Goal: Information Seeking & Learning: Learn about a topic

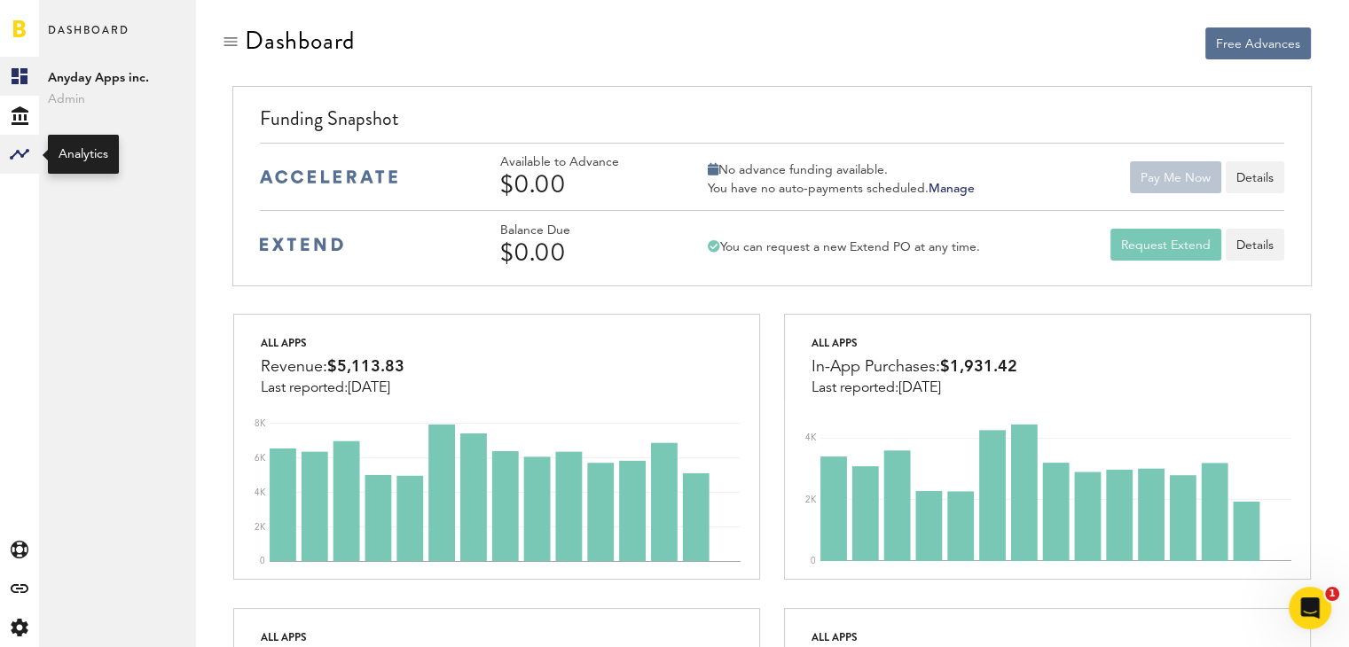
click at [23, 158] on rect at bounding box center [19, 154] width 21 height 21
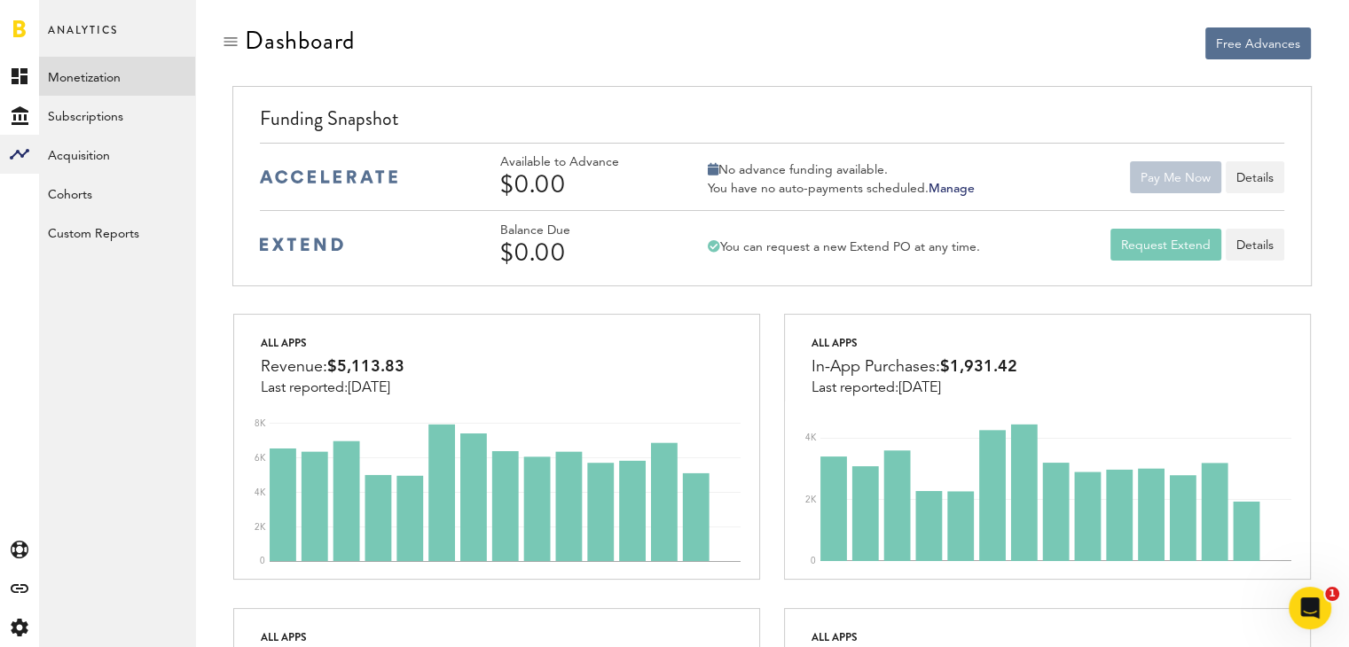
click at [97, 72] on link "Monetization" at bounding box center [117, 76] width 156 height 39
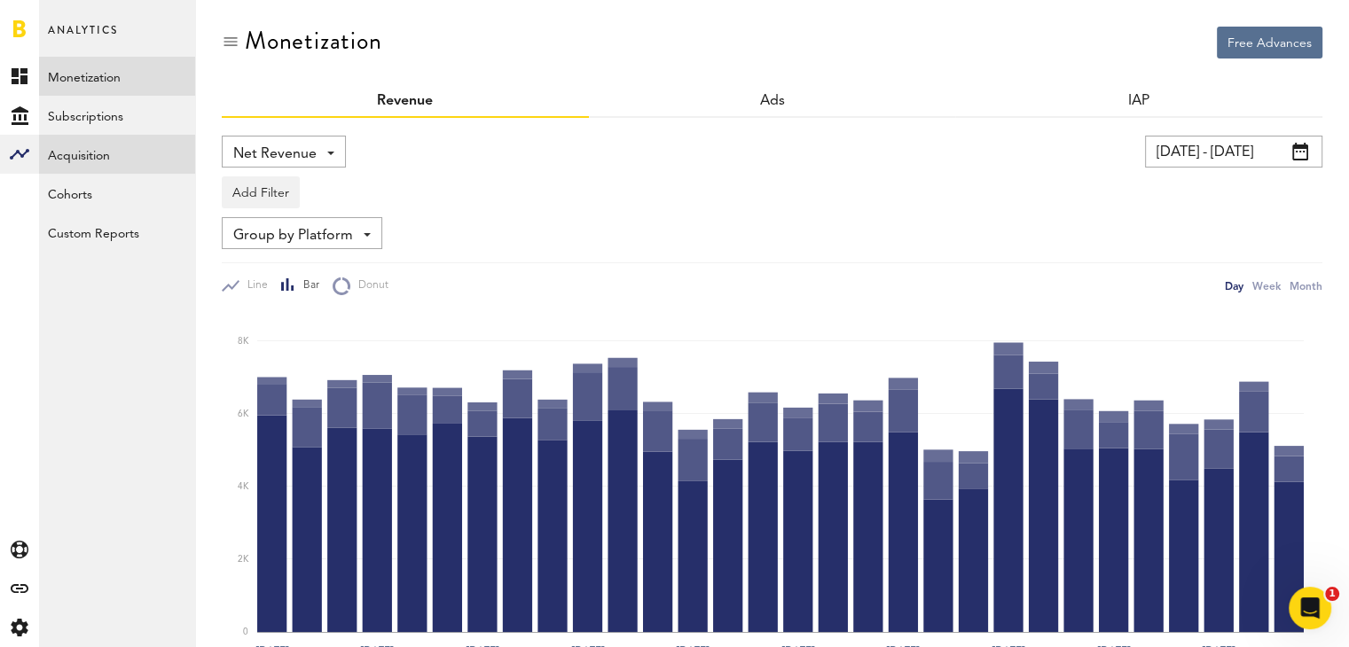
click at [109, 143] on link "Acquisition" at bounding box center [117, 154] width 156 height 39
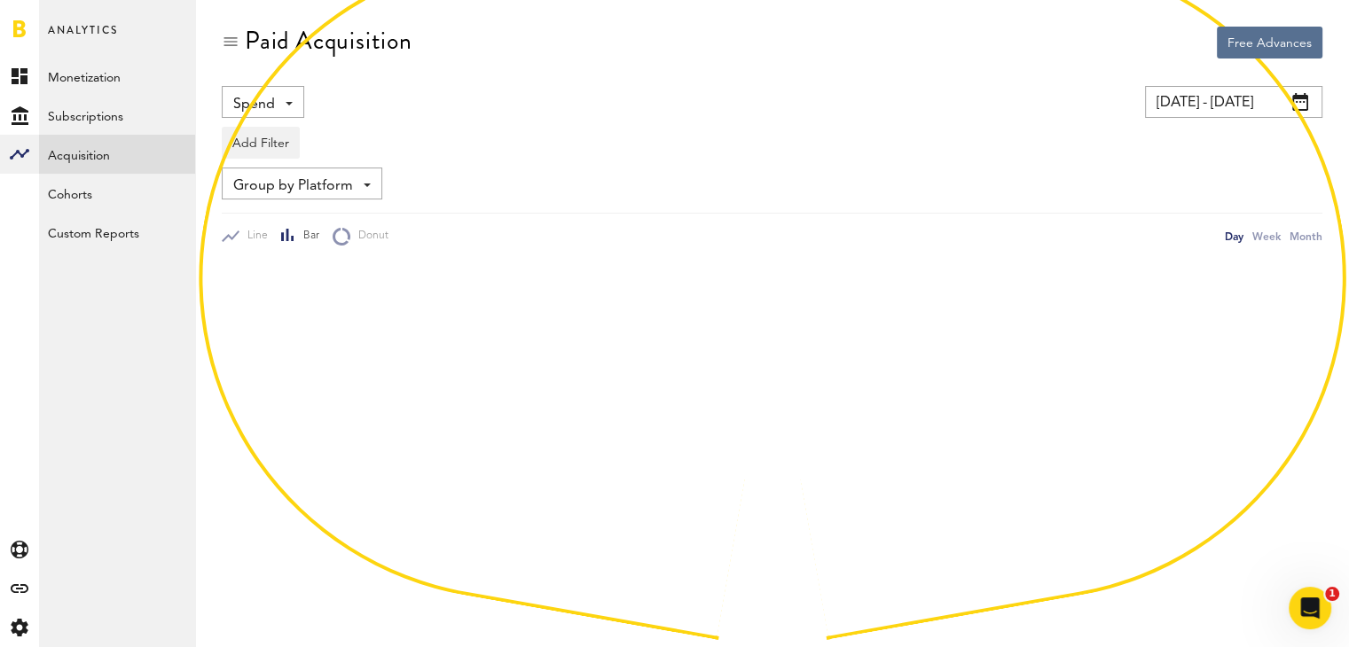
click at [89, 161] on link "Acquisition" at bounding box center [117, 154] width 156 height 39
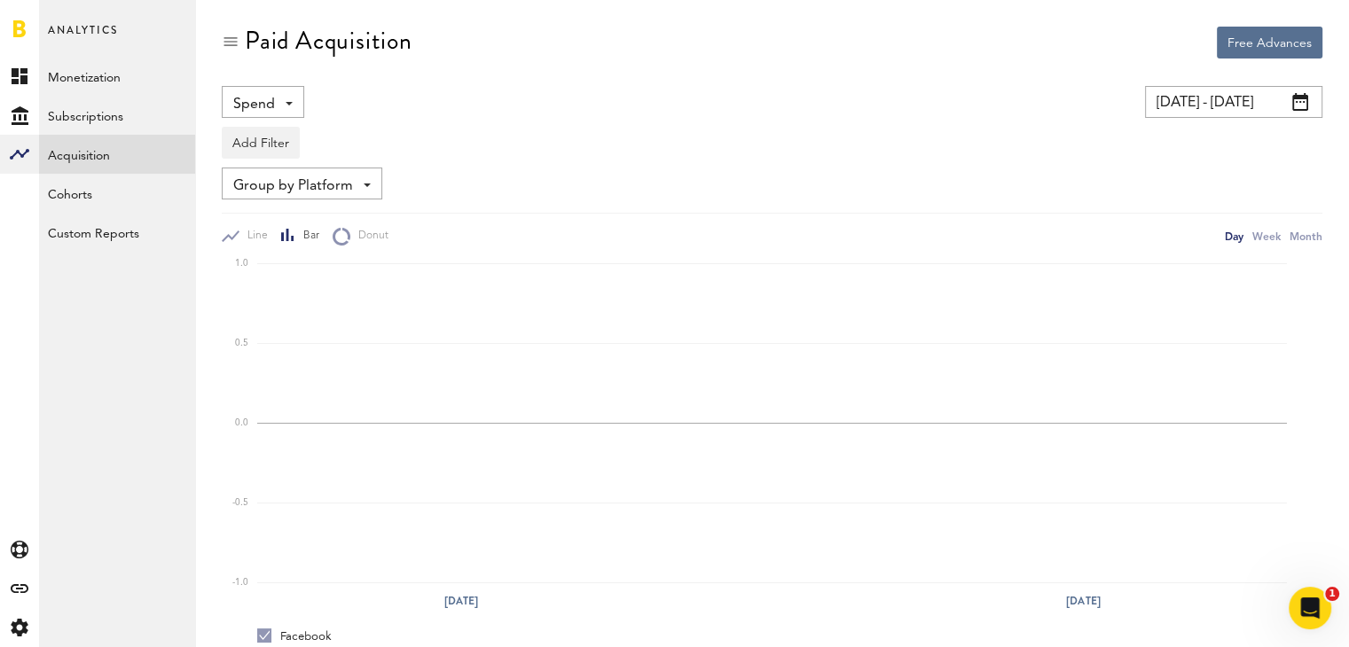
click at [1246, 109] on input "[DATE] - [DATE]" at bounding box center [1233, 102] width 177 height 32
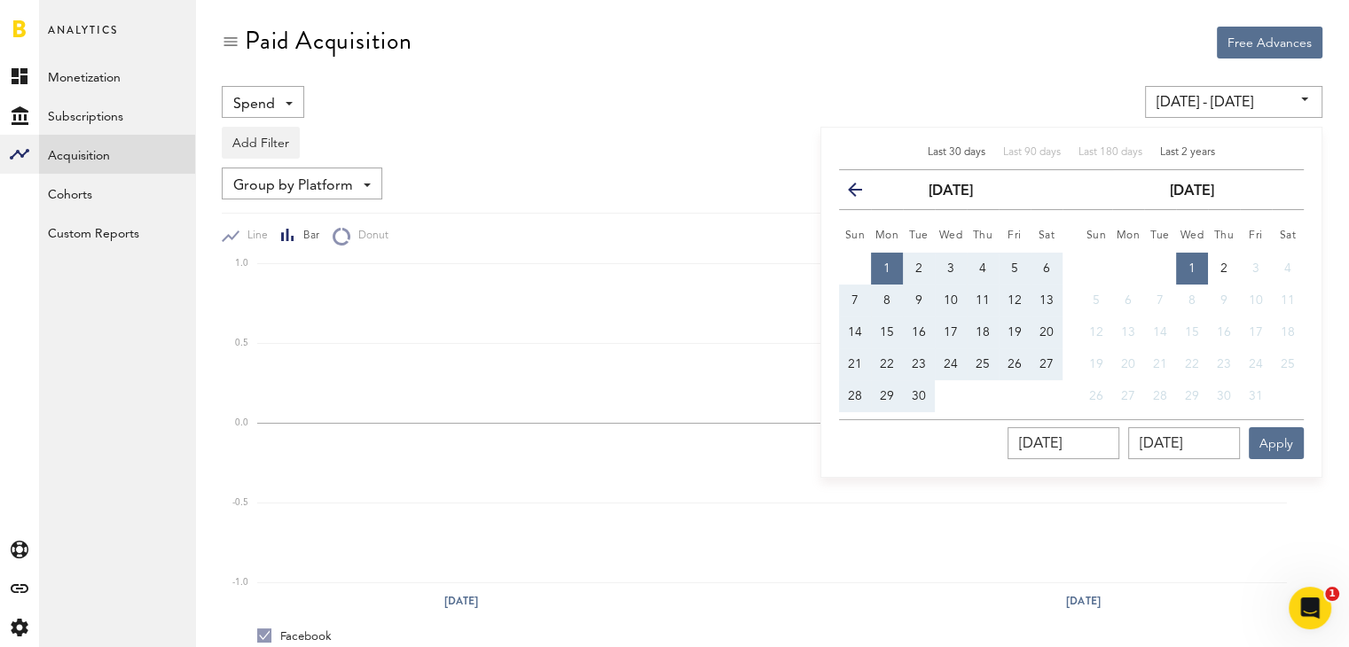
click at [1184, 154] on span "Last 2 years" at bounding box center [1187, 152] width 55 height 11
type input "[DATE] - [DATE]"
type input "[DATE]"
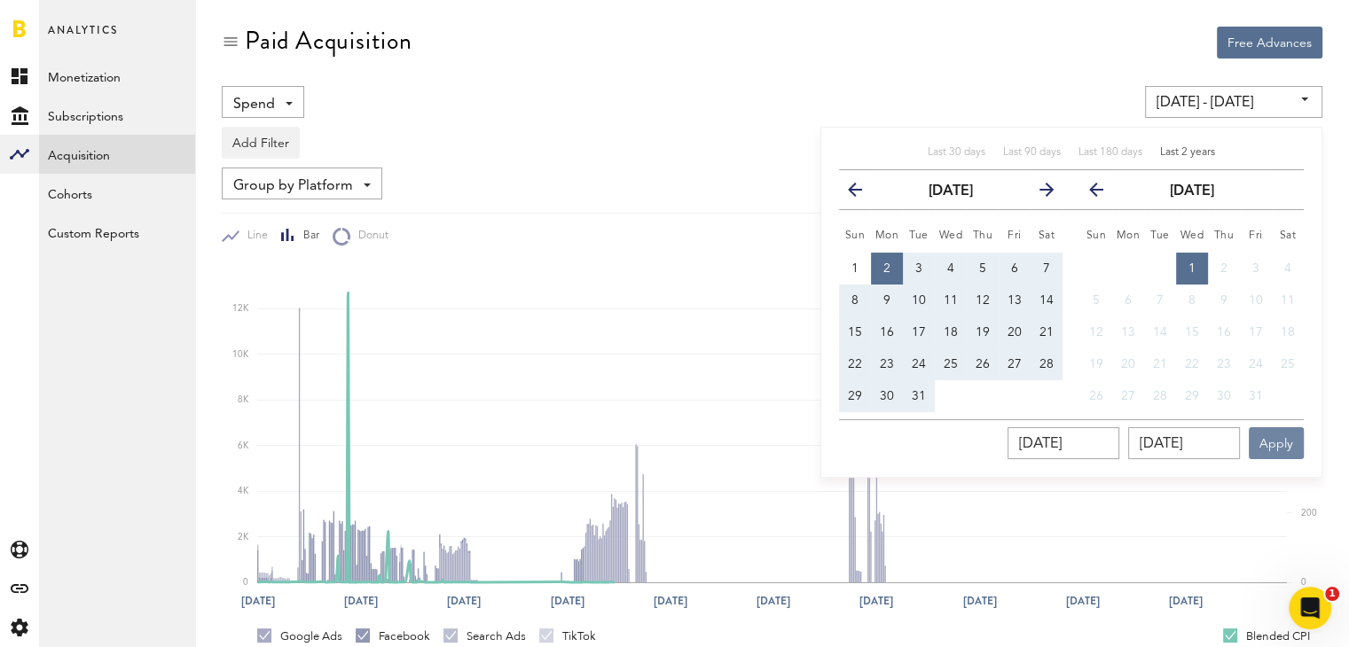
click at [1286, 442] on button "Apply" at bounding box center [1276, 443] width 55 height 32
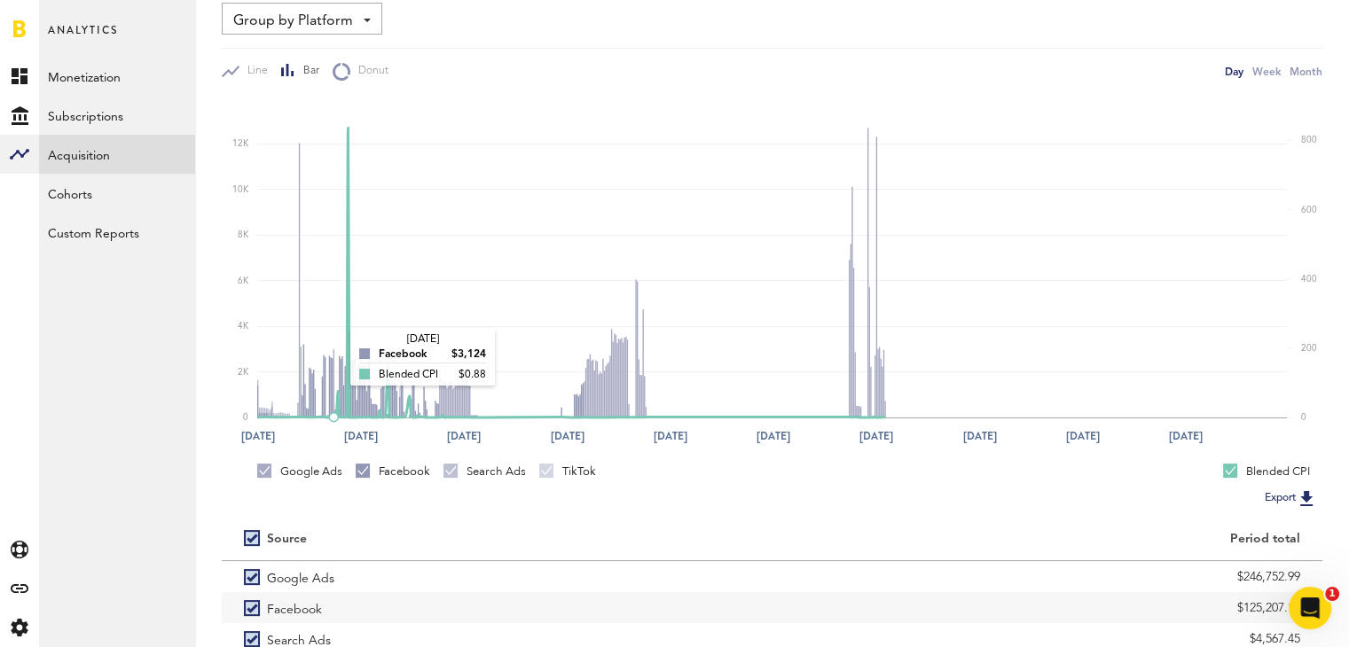
scroll to position [172, 0]
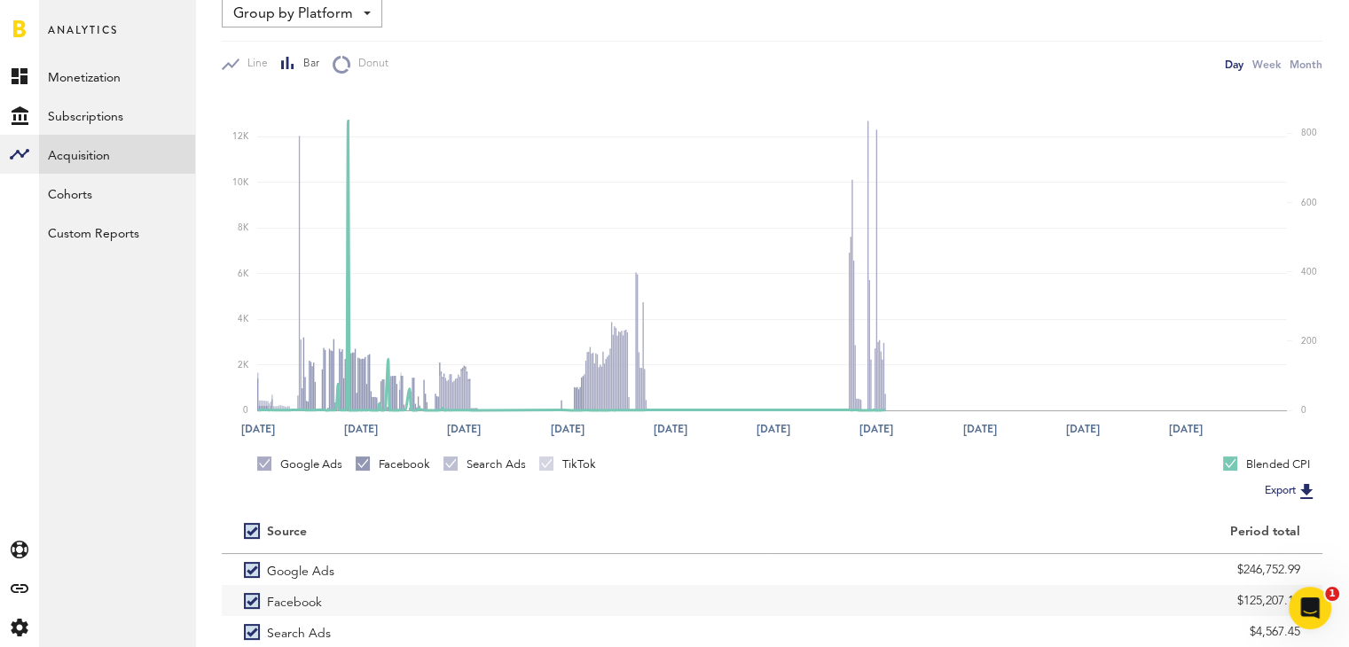
click at [399, 467] on div "Facebook" at bounding box center [393, 465] width 74 height 16
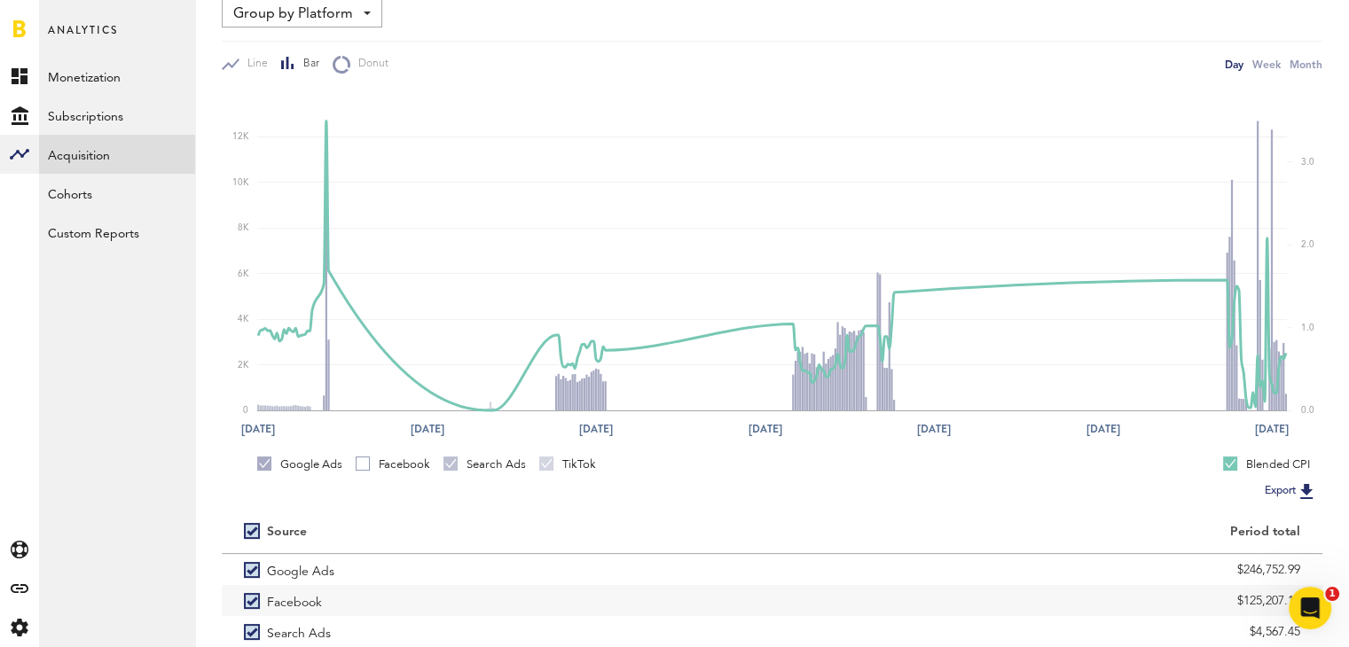
click at [465, 462] on div "Search Ads" at bounding box center [484, 465] width 82 height 16
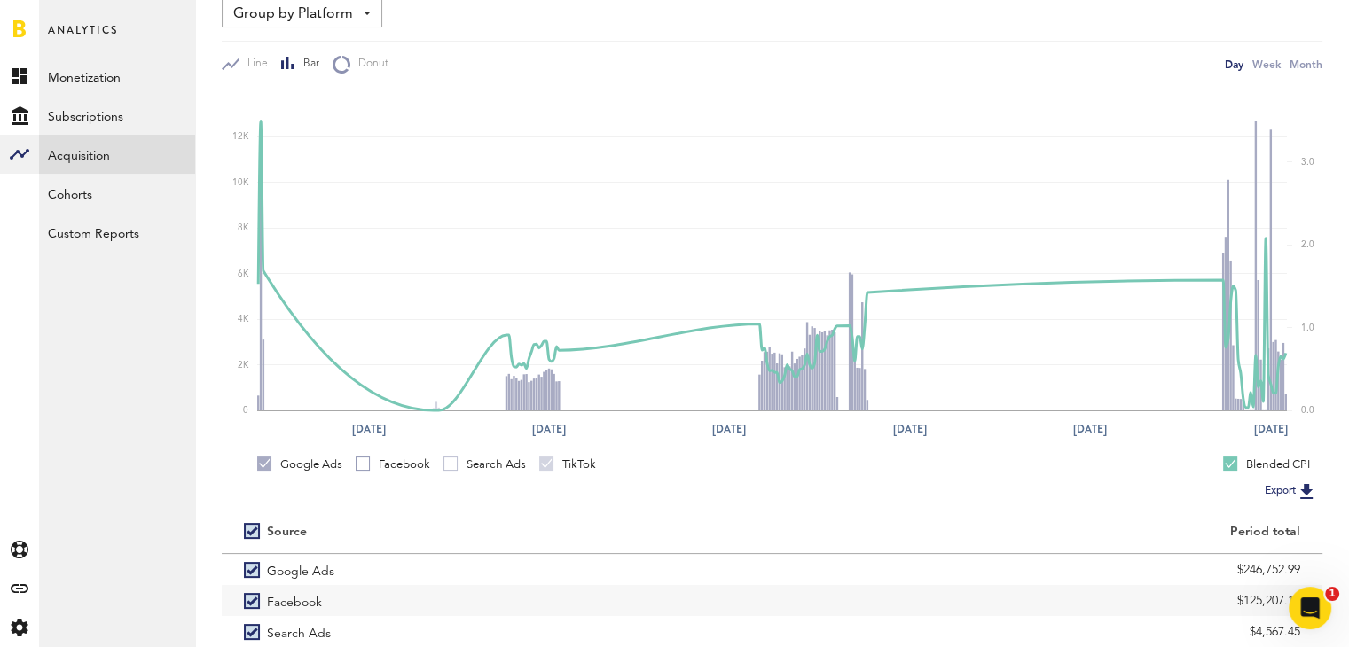
click at [561, 461] on div "TikTok" at bounding box center [567, 465] width 57 height 16
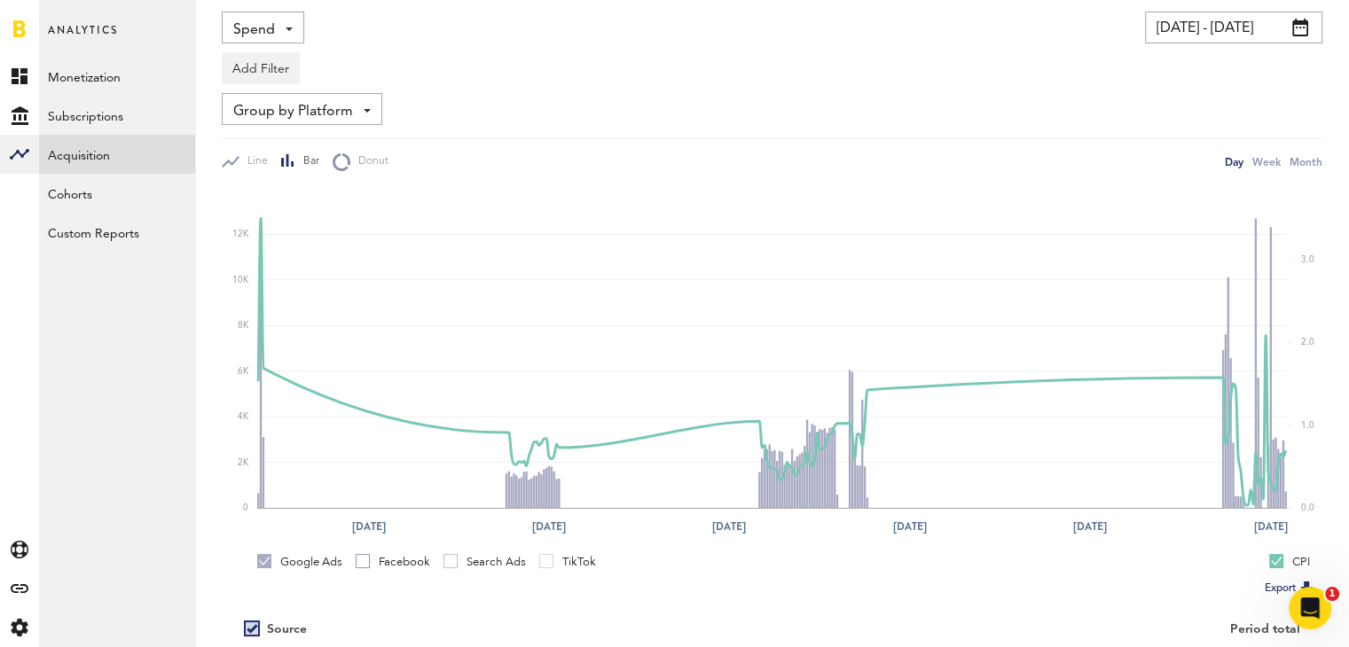
scroll to position [74, 0]
click at [77, 75] on link "Monetization" at bounding box center [117, 76] width 156 height 39
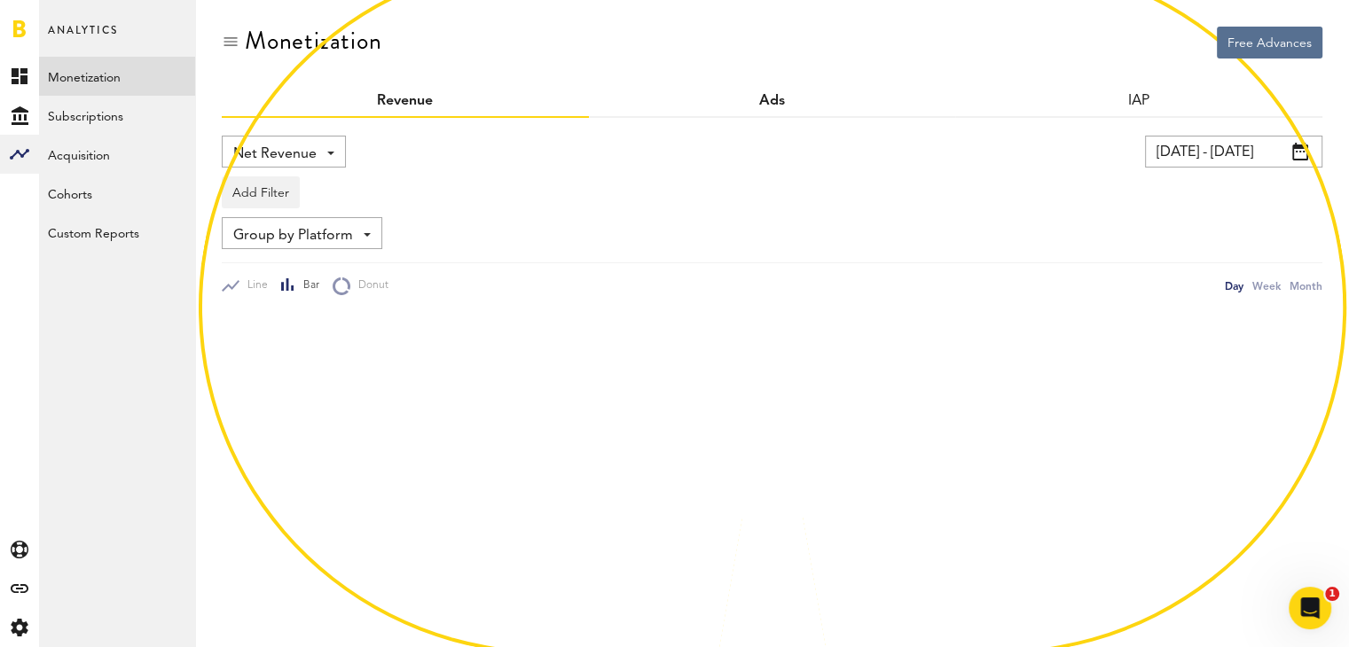
click at [773, 98] on link "Ads" at bounding box center [772, 101] width 26 height 14
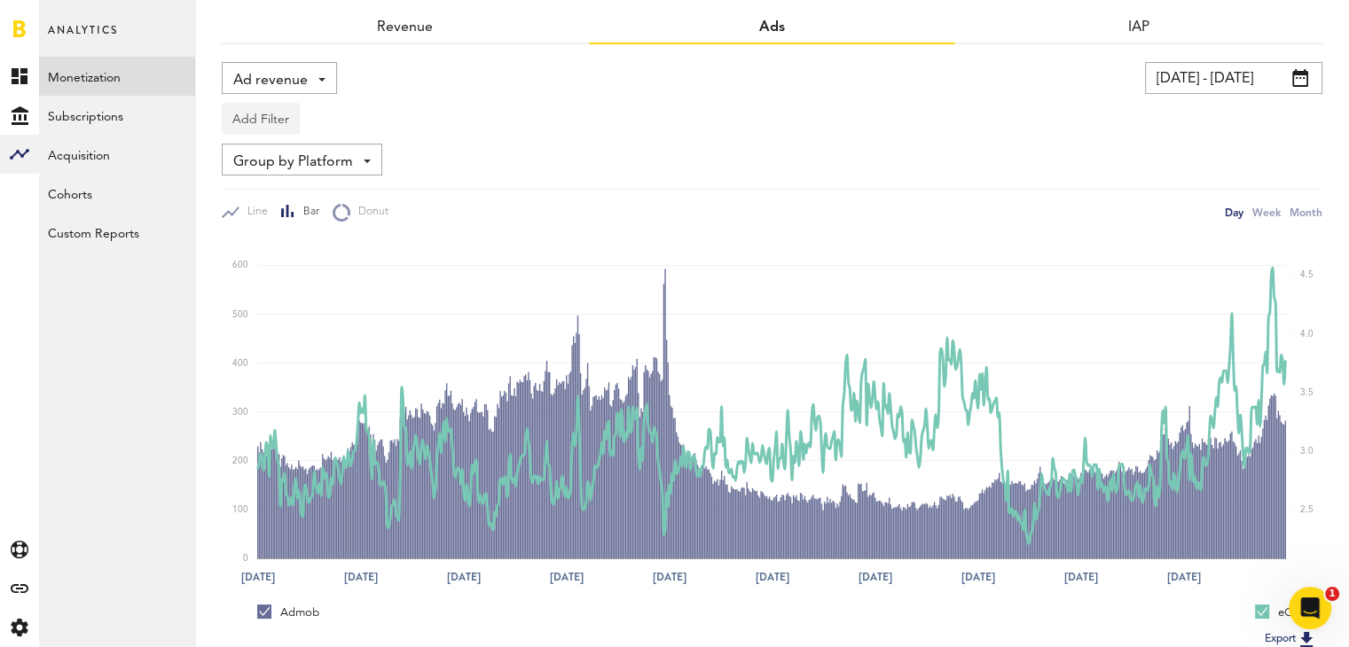
scroll to position [73, 0]
